Goal: Information Seeking & Learning: Learn about a topic

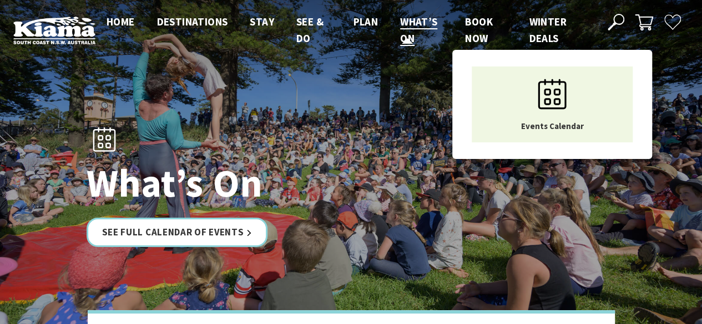
click at [412, 19] on span "What’s On" at bounding box center [418, 30] width 37 height 30
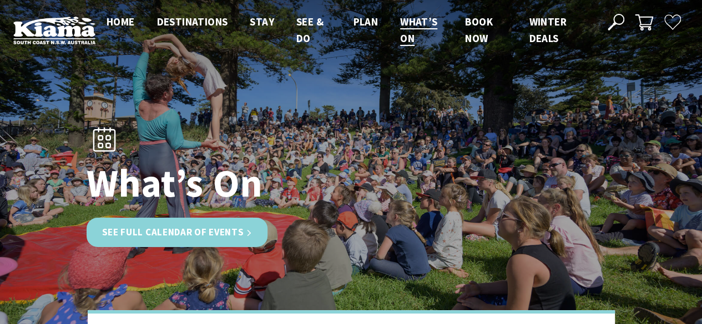
click at [172, 230] on link "See Full Calendar of Events" at bounding box center [177, 232] width 181 height 29
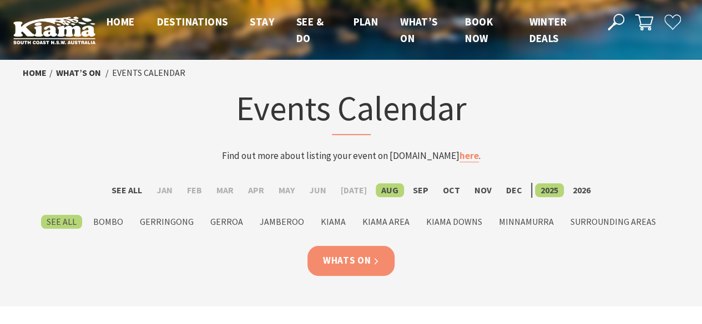
click at [363, 252] on link "Whats On" at bounding box center [351, 260] width 88 height 29
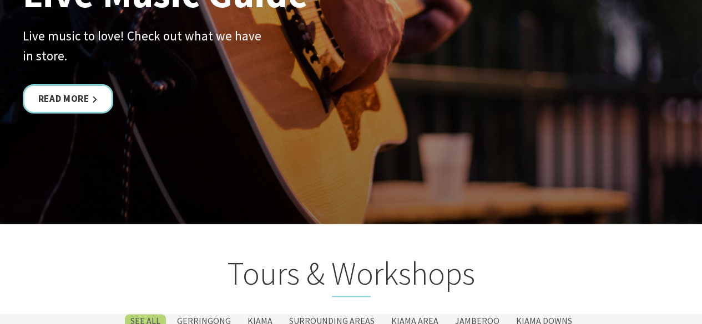
scroll to position [2552, 0]
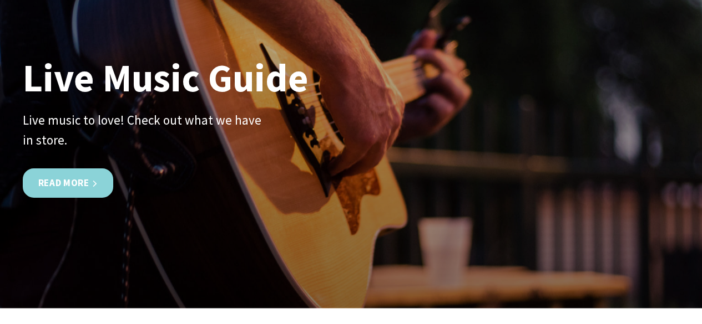
click at [79, 169] on link "Read More" at bounding box center [68, 183] width 90 height 29
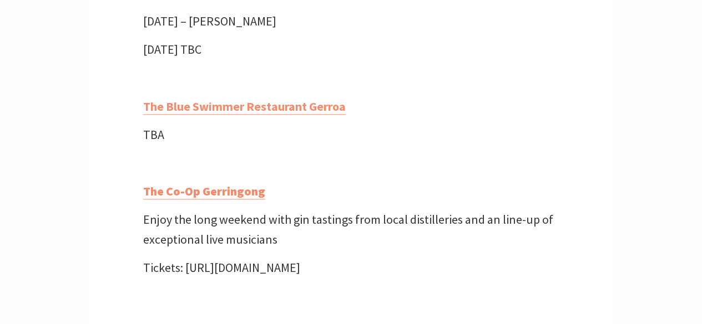
scroll to position [2658, 0]
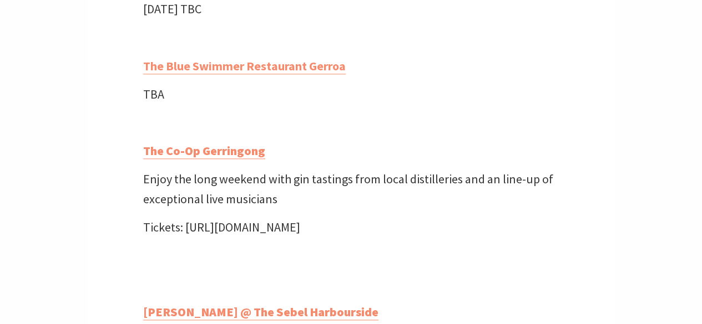
click at [230, 237] on p "Tickets: [URL][DOMAIN_NAME]" at bounding box center [351, 227] width 416 height 19
drag, startPoint x: 409, startPoint y: 246, endPoint x: 186, endPoint y: 242, distance: 223.0
click at [186, 237] on p "Tickets: [URL][DOMAIN_NAME]" at bounding box center [351, 227] width 416 height 19
copy p "[URL][DOMAIN_NAME]"
